Goal: Transaction & Acquisition: Subscribe to service/newsletter

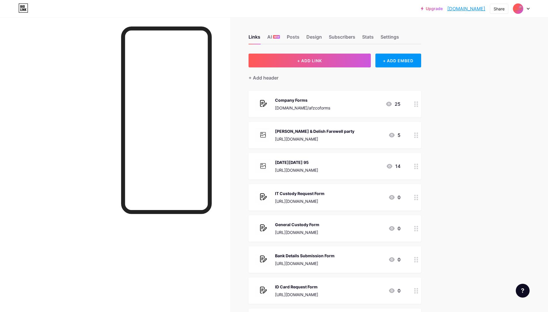
click at [525, 12] on div at bounding box center [521, 8] width 17 height 10
click at [494, 66] on link "Account settings" at bounding box center [493, 66] width 71 height 16
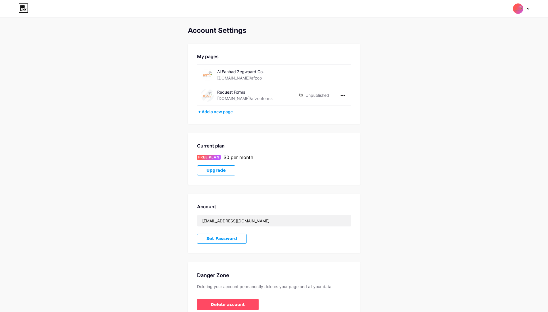
scroll to position [31, 0]
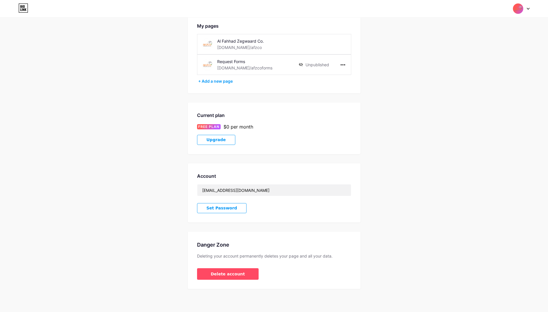
click at [219, 141] on span "Upgrade" at bounding box center [216, 139] width 19 height 5
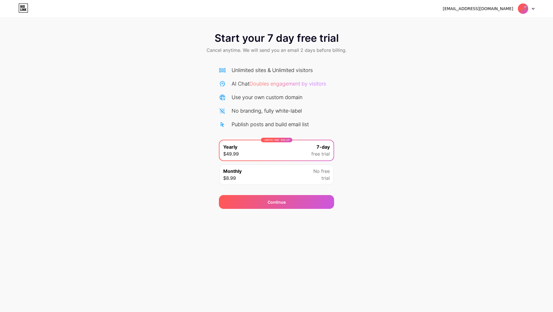
click at [245, 176] on div "Monthly $8.99 No free trial" at bounding box center [276, 174] width 114 height 20
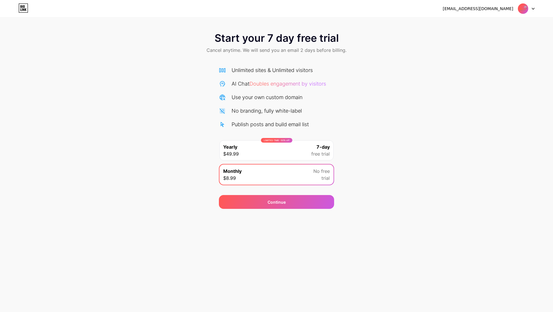
click at [284, 156] on div "LIMITED TIME : 50% off Yearly $49.99 7-day free trial" at bounding box center [276, 150] width 114 height 20
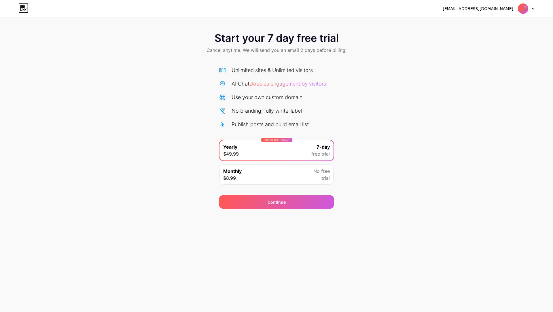
click at [291, 171] on div "Monthly $8.99 No free trial" at bounding box center [276, 174] width 114 height 20
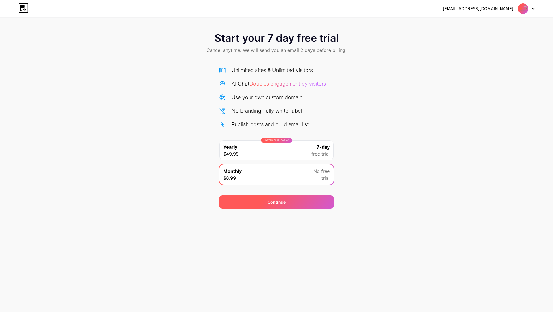
click at [307, 202] on div "Continue" at bounding box center [276, 202] width 115 height 14
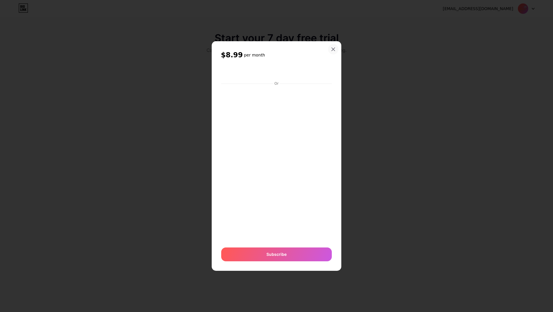
click at [331, 49] on icon at bounding box center [333, 49] width 5 height 5
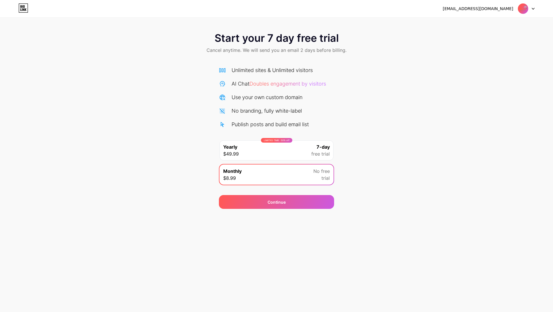
click at [295, 153] on div "LIMITED TIME : 50% off Yearly $49.99 7-day free trial" at bounding box center [276, 150] width 114 height 20
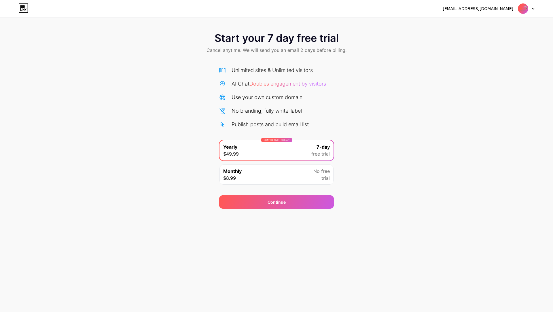
click at [285, 176] on div "Monthly $8.99 No free trial" at bounding box center [276, 174] width 114 height 20
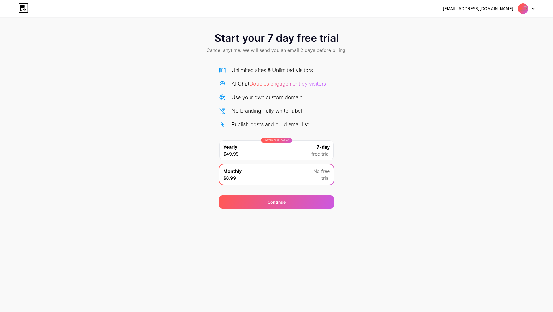
click at [251, 154] on div "LIMITED TIME : 50% off Yearly $49.99 7-day free trial" at bounding box center [276, 150] width 114 height 20
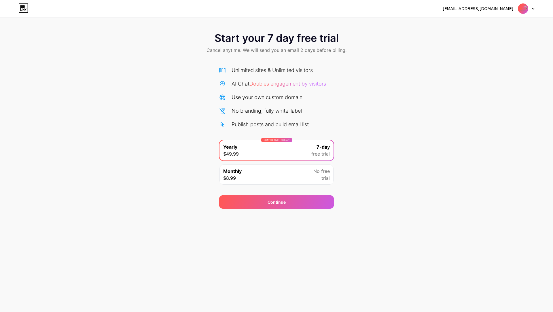
click at [253, 169] on div "Monthly $8.99 No free trial" at bounding box center [276, 174] width 114 height 20
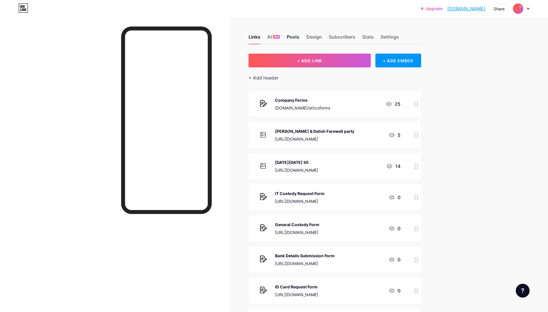
click at [295, 36] on div "Posts" at bounding box center [293, 38] width 13 height 10
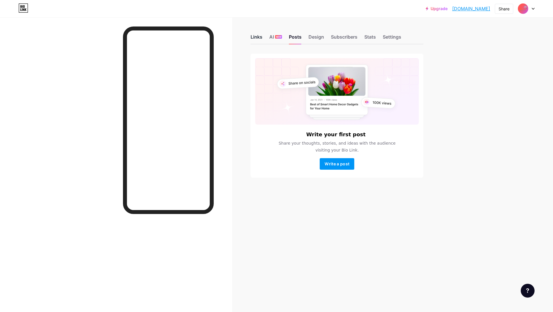
click at [257, 38] on div "Links" at bounding box center [256, 38] width 12 height 10
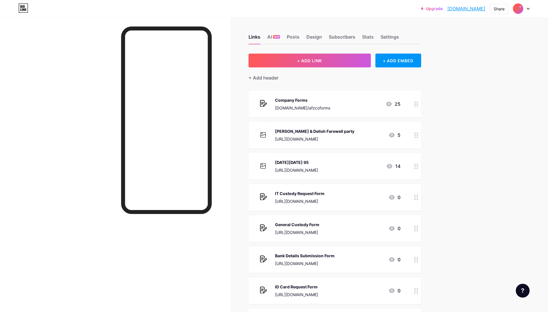
scroll to position [142, 0]
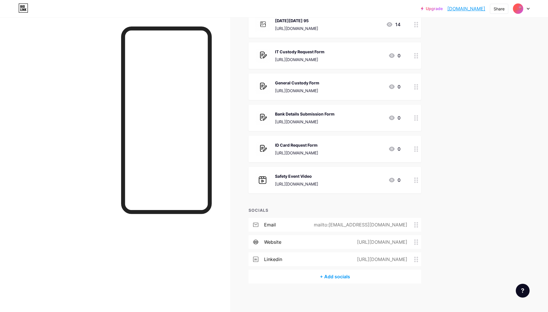
click at [518, 9] on img at bounding box center [518, 8] width 9 height 9
click at [449, 45] on div "Upgrade [DOMAIN_NAME] [DOMAIN_NAME] Share Switch accounts Al Fahhad Zegwaard Co…" at bounding box center [274, 85] width 548 height 454
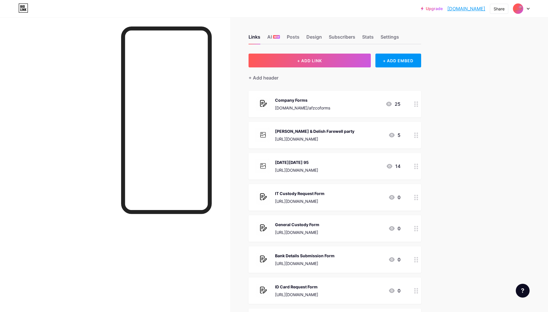
click at [441, 11] on div "Upgrade [DOMAIN_NAME] [DOMAIN_NAME]" at bounding box center [453, 8] width 64 height 10
click at [441, 8] on link "Upgrade" at bounding box center [432, 8] width 22 height 5
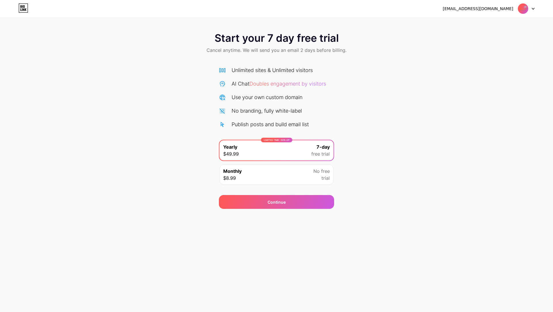
click at [303, 172] on div "Monthly $8.99 No free trial" at bounding box center [276, 174] width 114 height 20
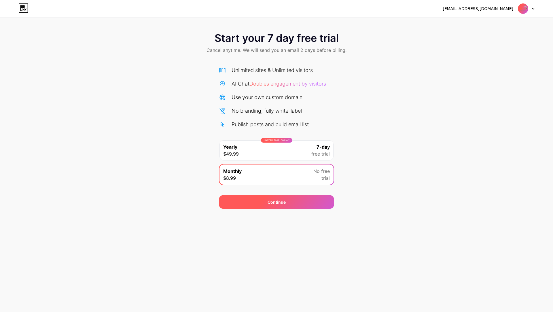
click at [310, 204] on div "Continue" at bounding box center [276, 202] width 115 height 14
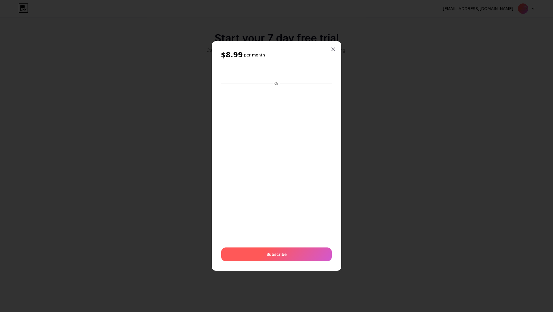
click at [271, 254] on span "Subscribe" at bounding box center [276, 254] width 20 height 6
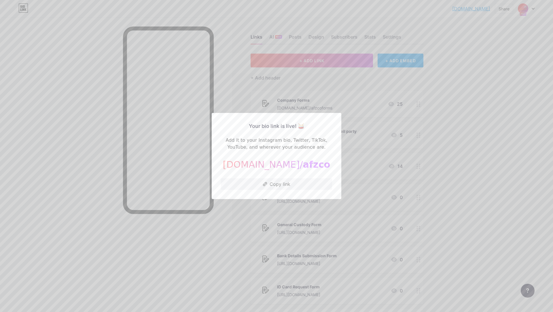
click at [359, 90] on div at bounding box center [276, 156] width 553 height 312
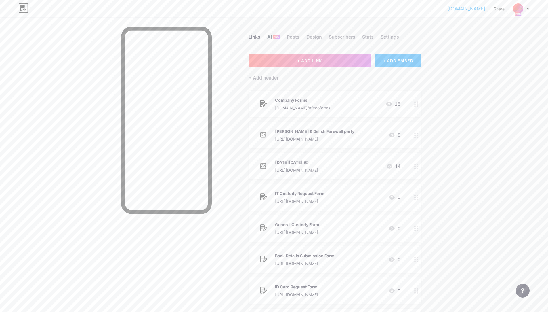
click at [273, 37] on div "AI NEW" at bounding box center [273, 38] width 13 height 10
click at [298, 37] on div "Posts" at bounding box center [293, 38] width 13 height 10
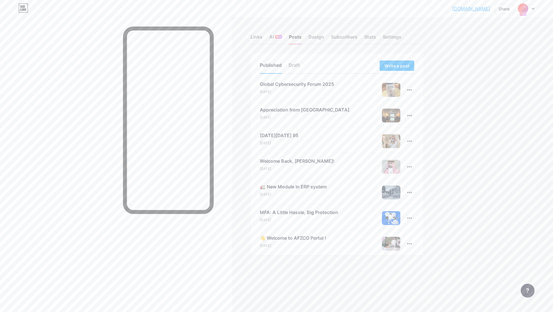
click at [527, 11] on img at bounding box center [522, 8] width 9 height 9
click at [450, 37] on div "[DOMAIN_NAME] [DOMAIN_NAME] Share Switch accounts Al Fahhad Zegwaard Co. [DOMAI…" at bounding box center [276, 156] width 553 height 312
